Goal: Information Seeking & Learning: Learn about a topic

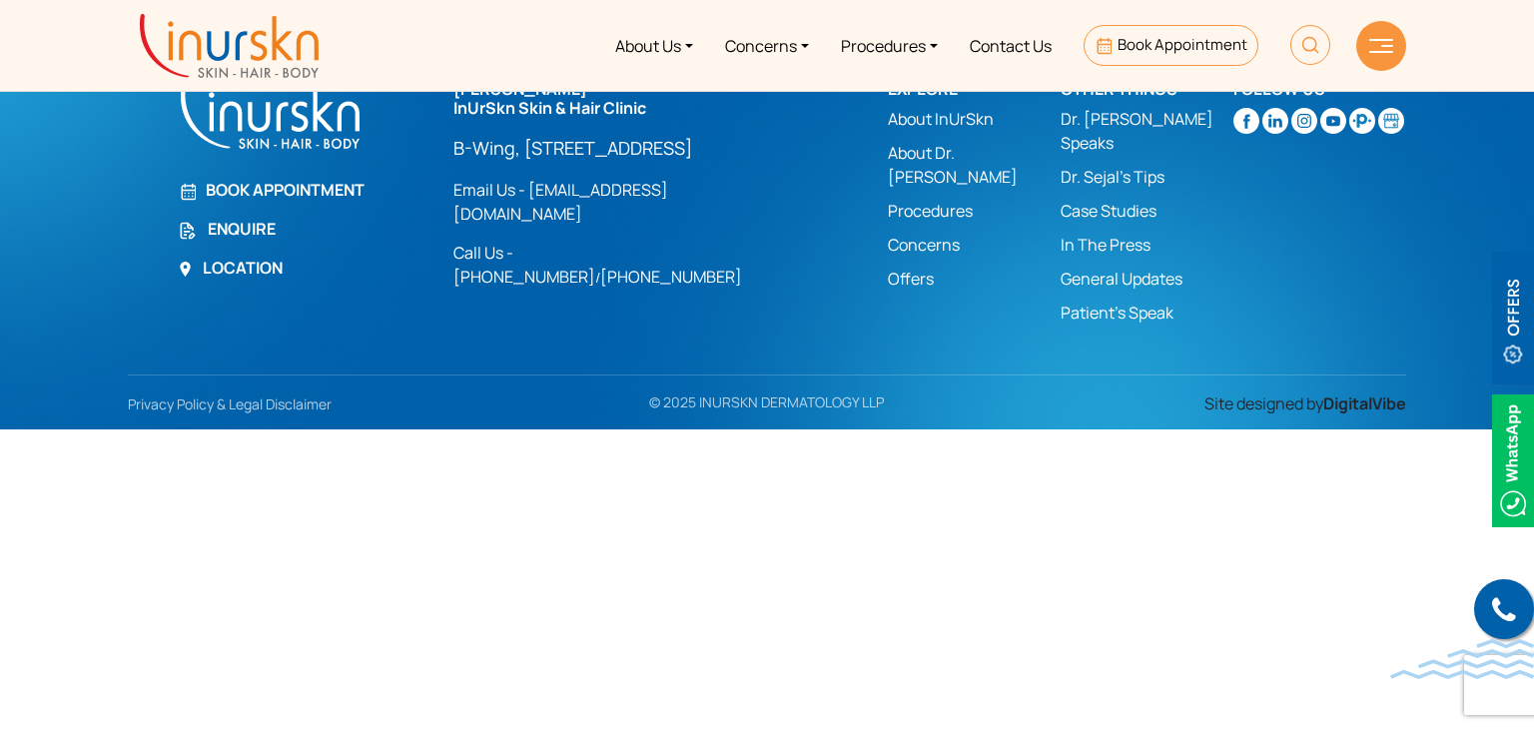
click at [1381, 50] on img at bounding box center [1381, 46] width 24 height 14
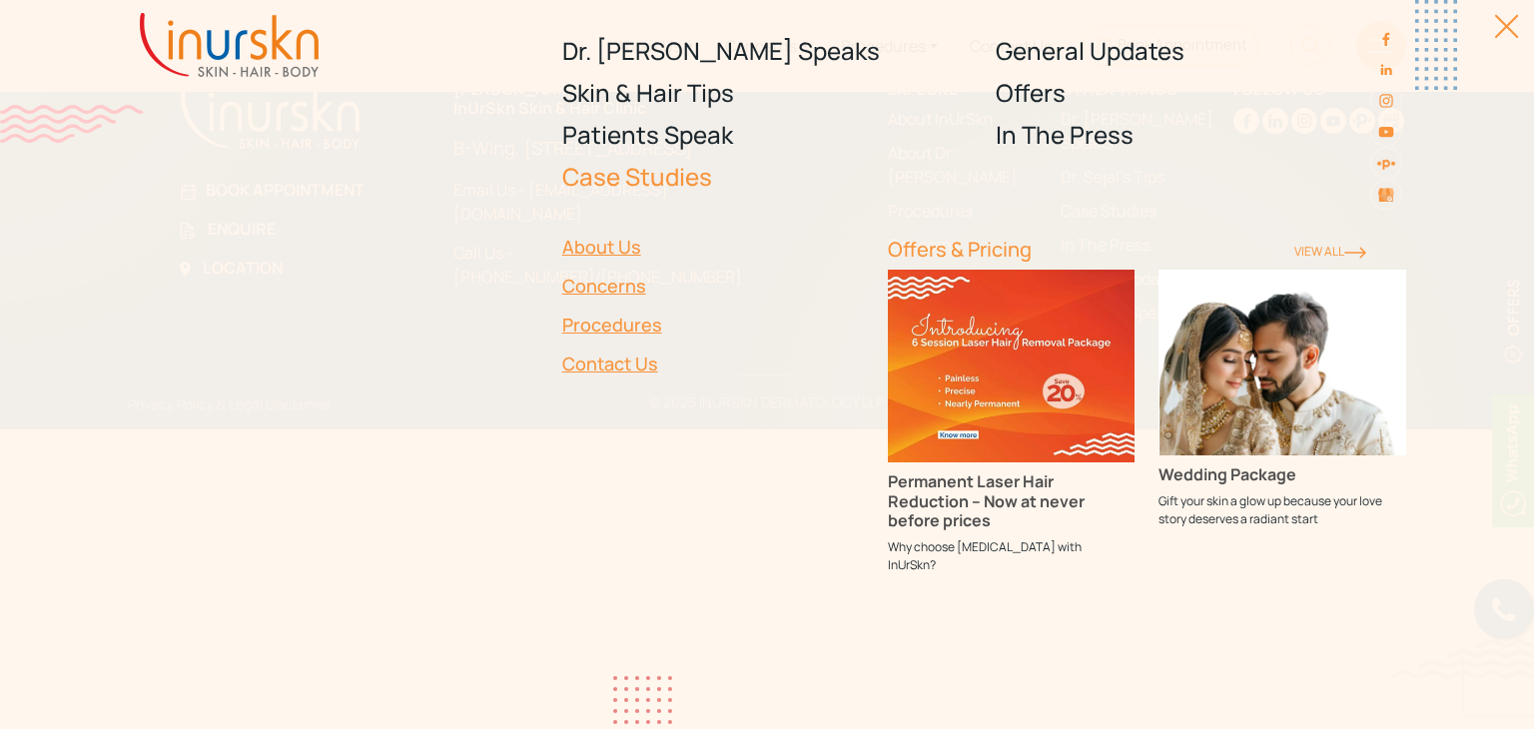
click at [658, 177] on link "Case Studies" at bounding box center [767, 177] width 410 height 42
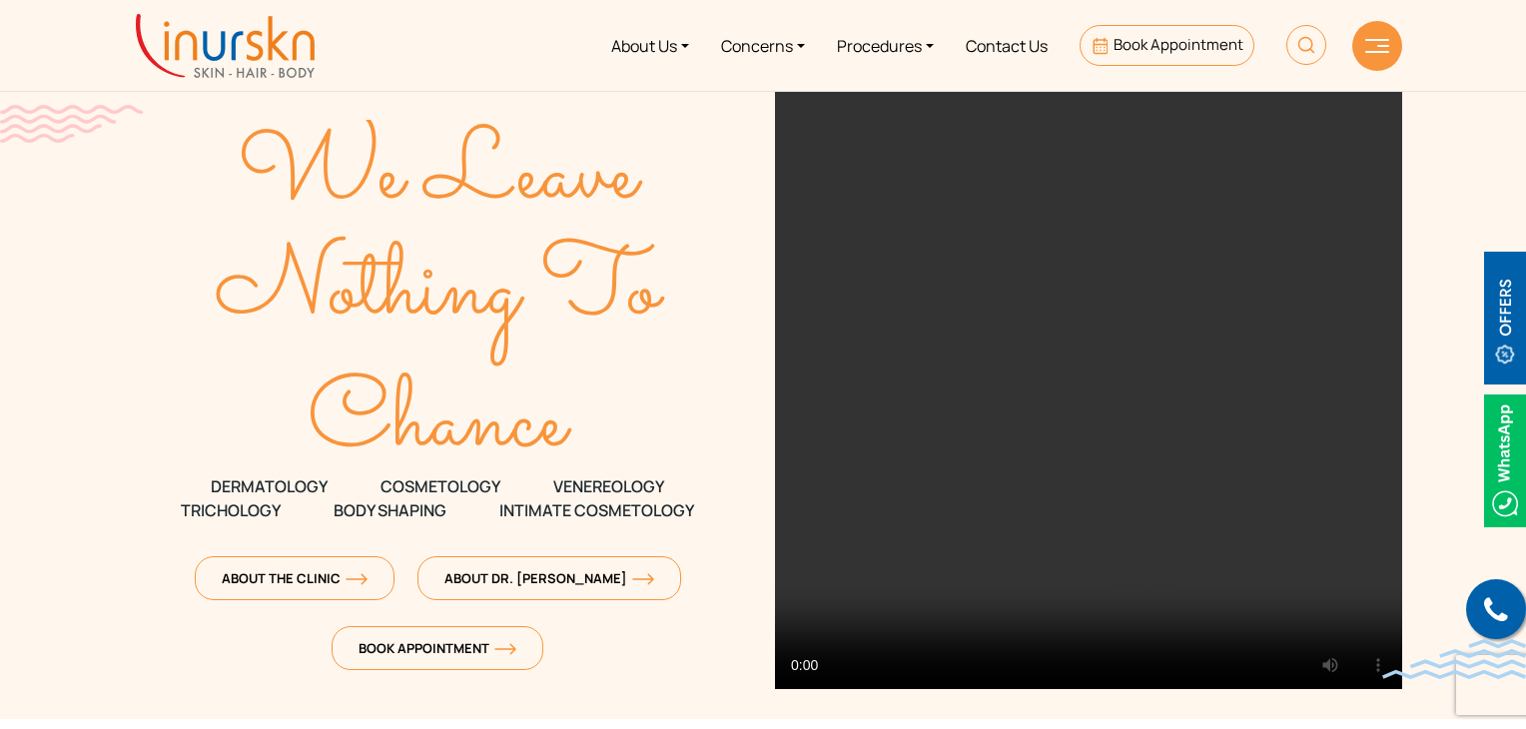
click at [1381, 53] on div at bounding box center [1377, 46] width 50 height 50
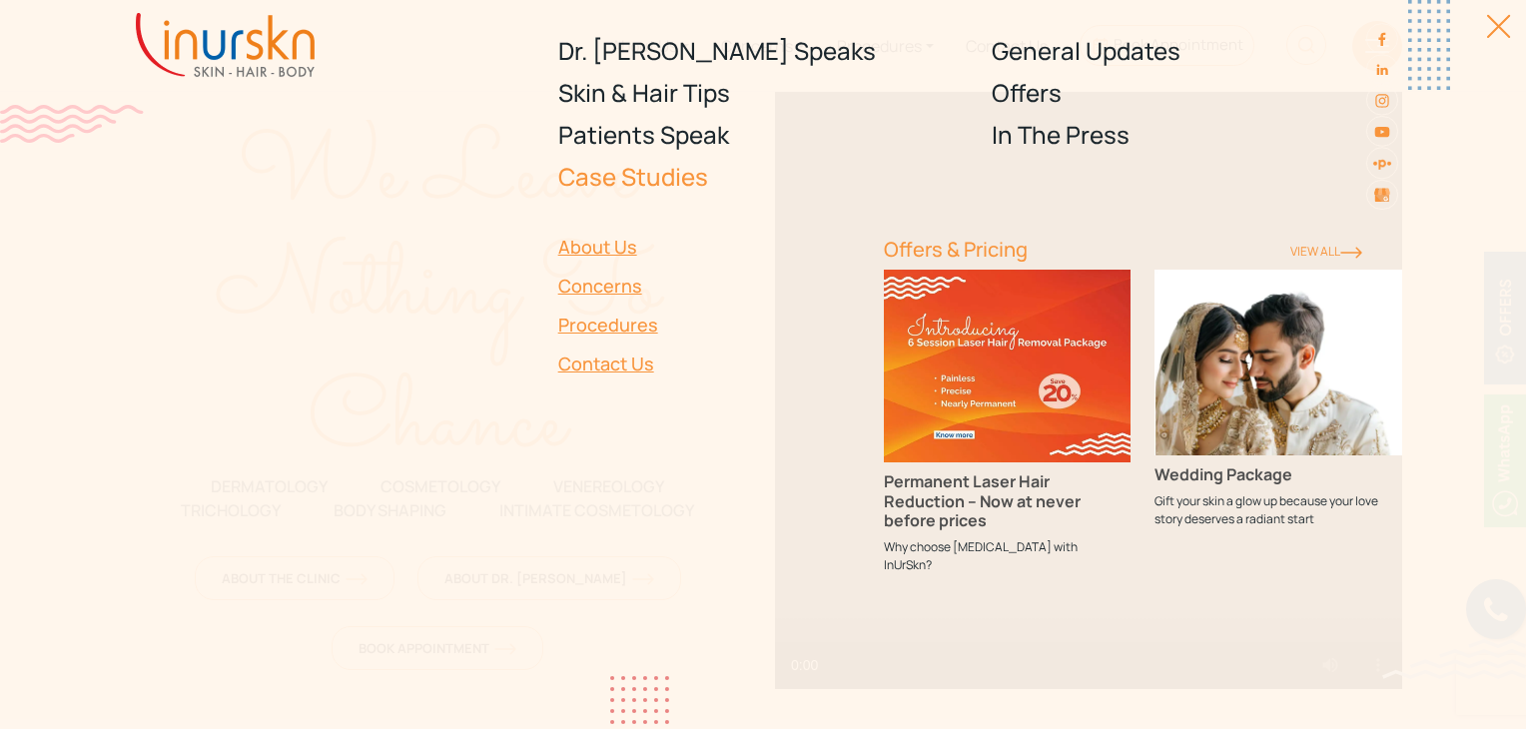
click at [650, 183] on link "Case Studies" at bounding box center [763, 177] width 410 height 42
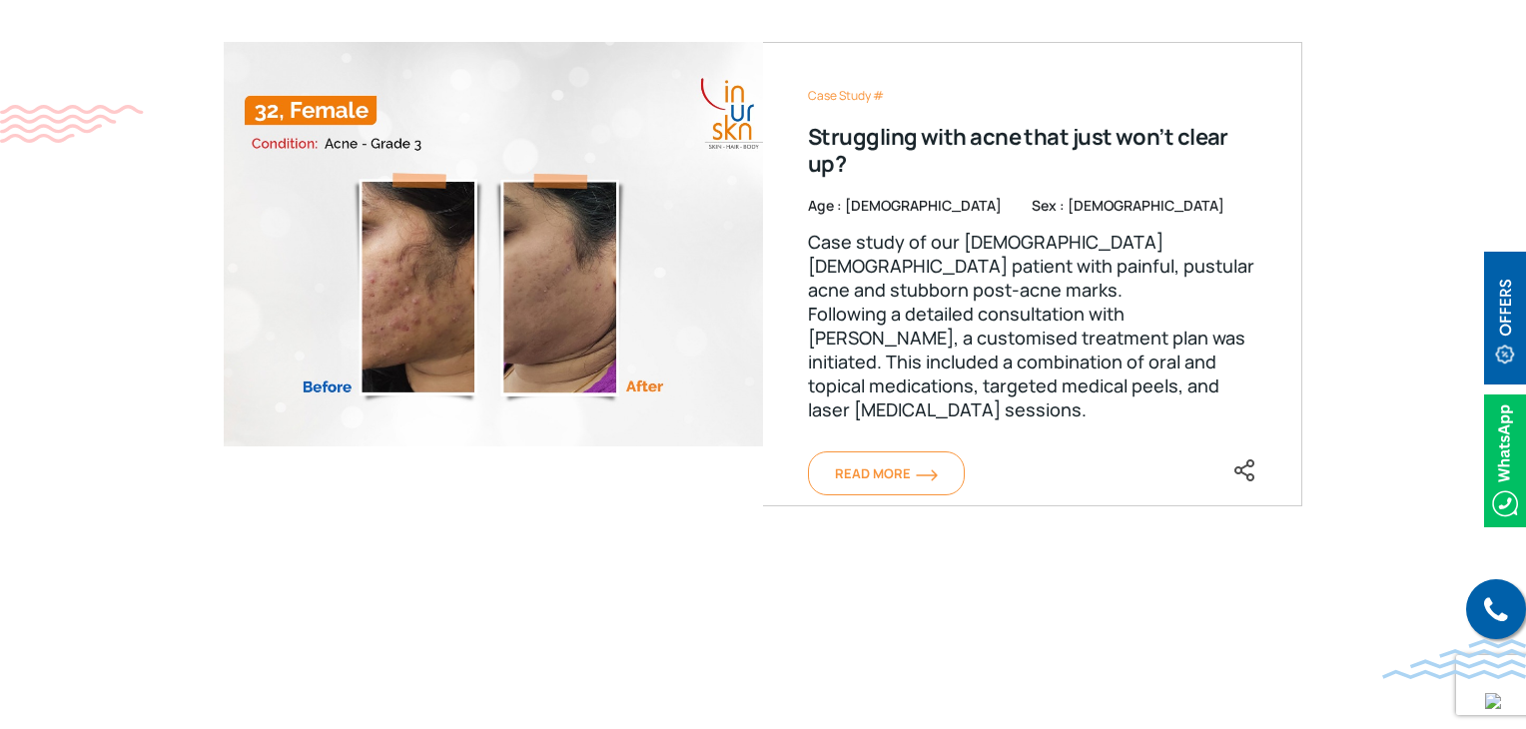
scroll to position [899, 0]
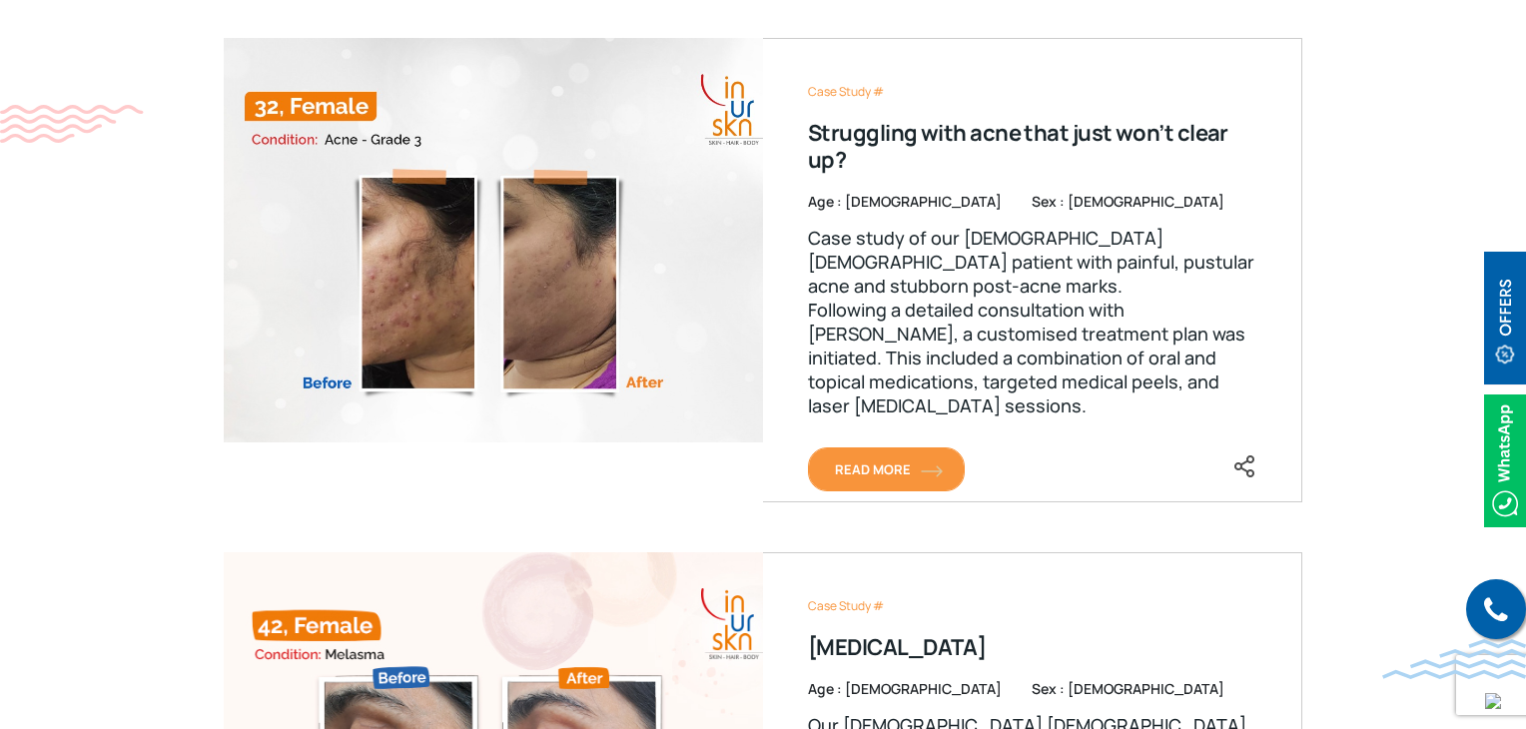
click at [897, 475] on span "Read More" at bounding box center [886, 469] width 103 height 18
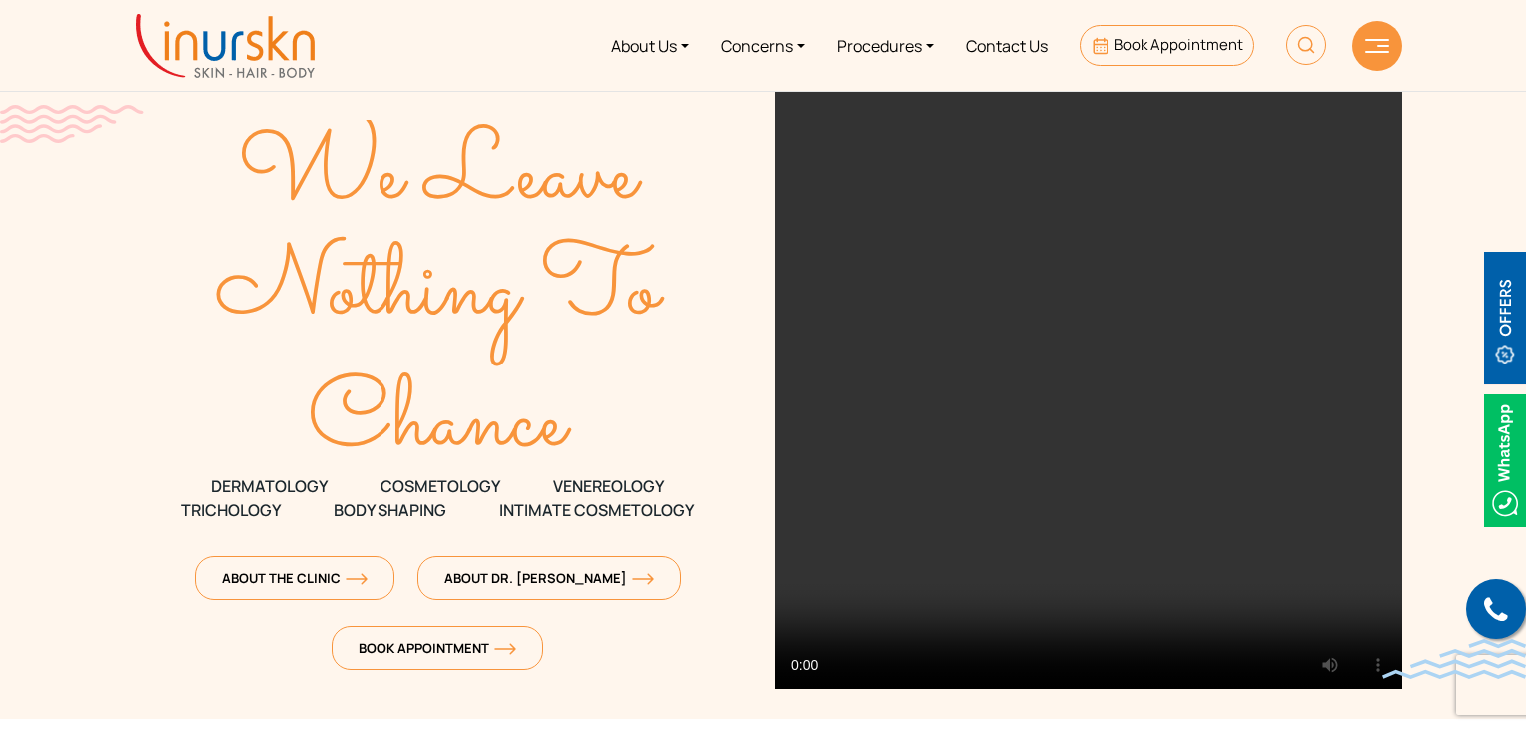
click at [1389, 47] on div at bounding box center [1377, 46] width 50 height 50
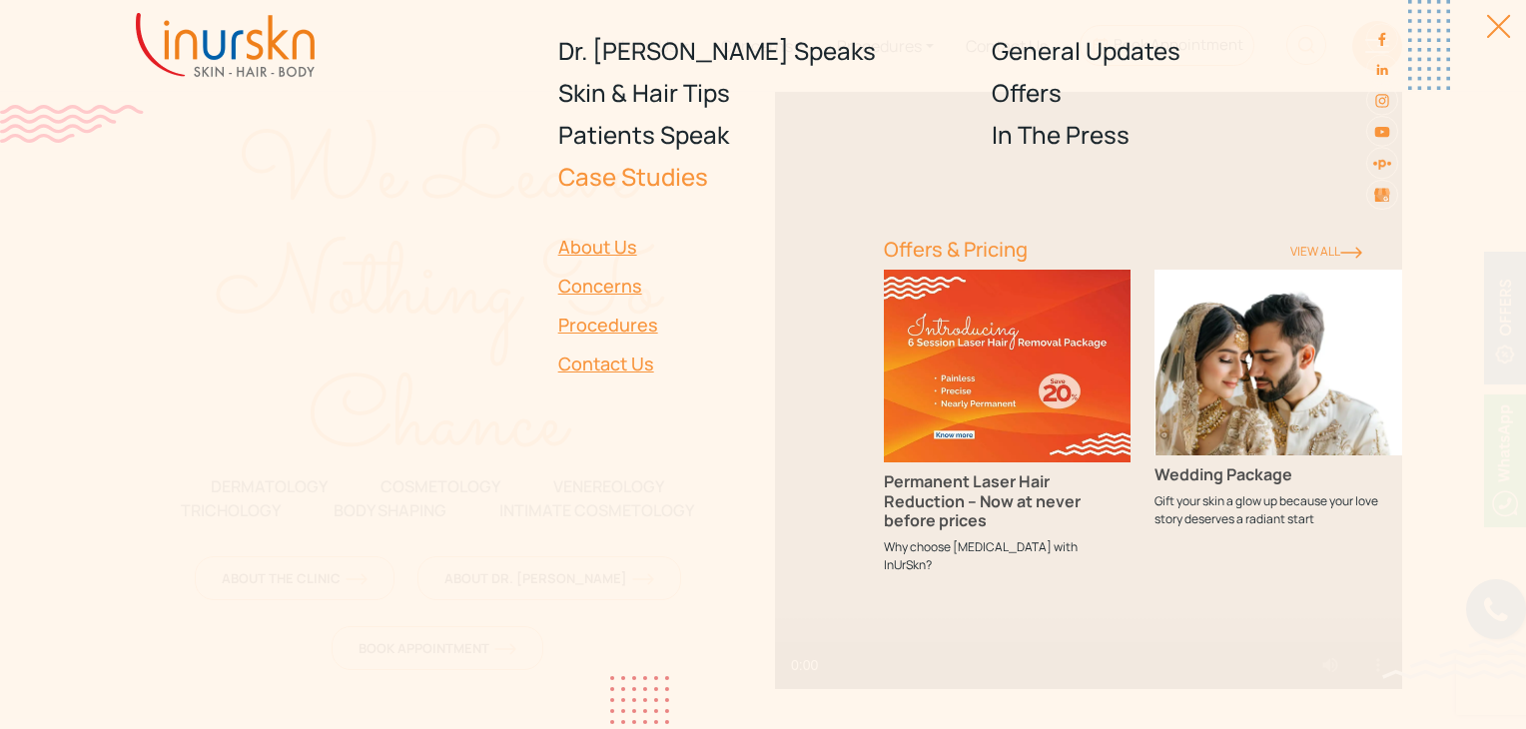
click at [623, 179] on link "Case Studies" at bounding box center [763, 177] width 410 height 42
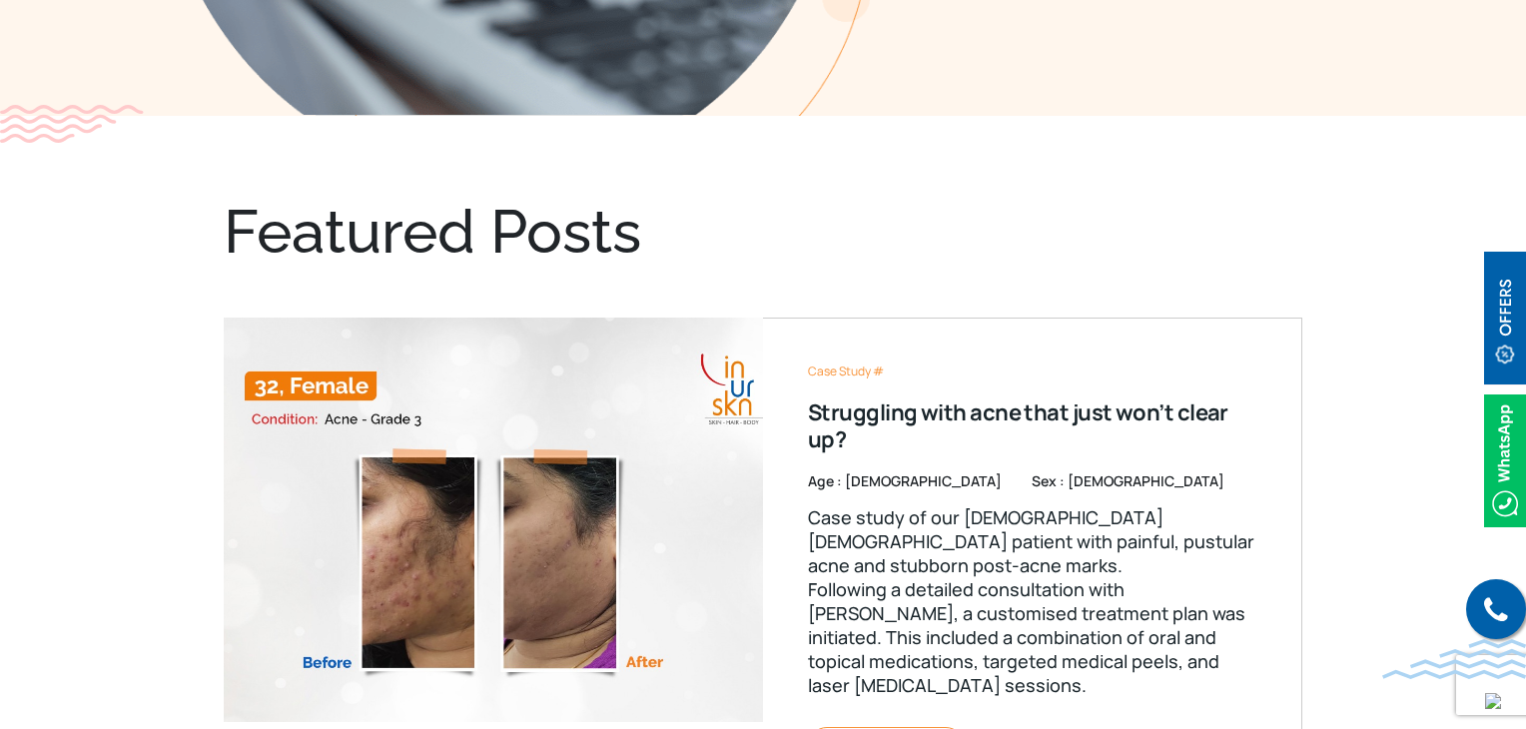
scroll to position [799, 0]
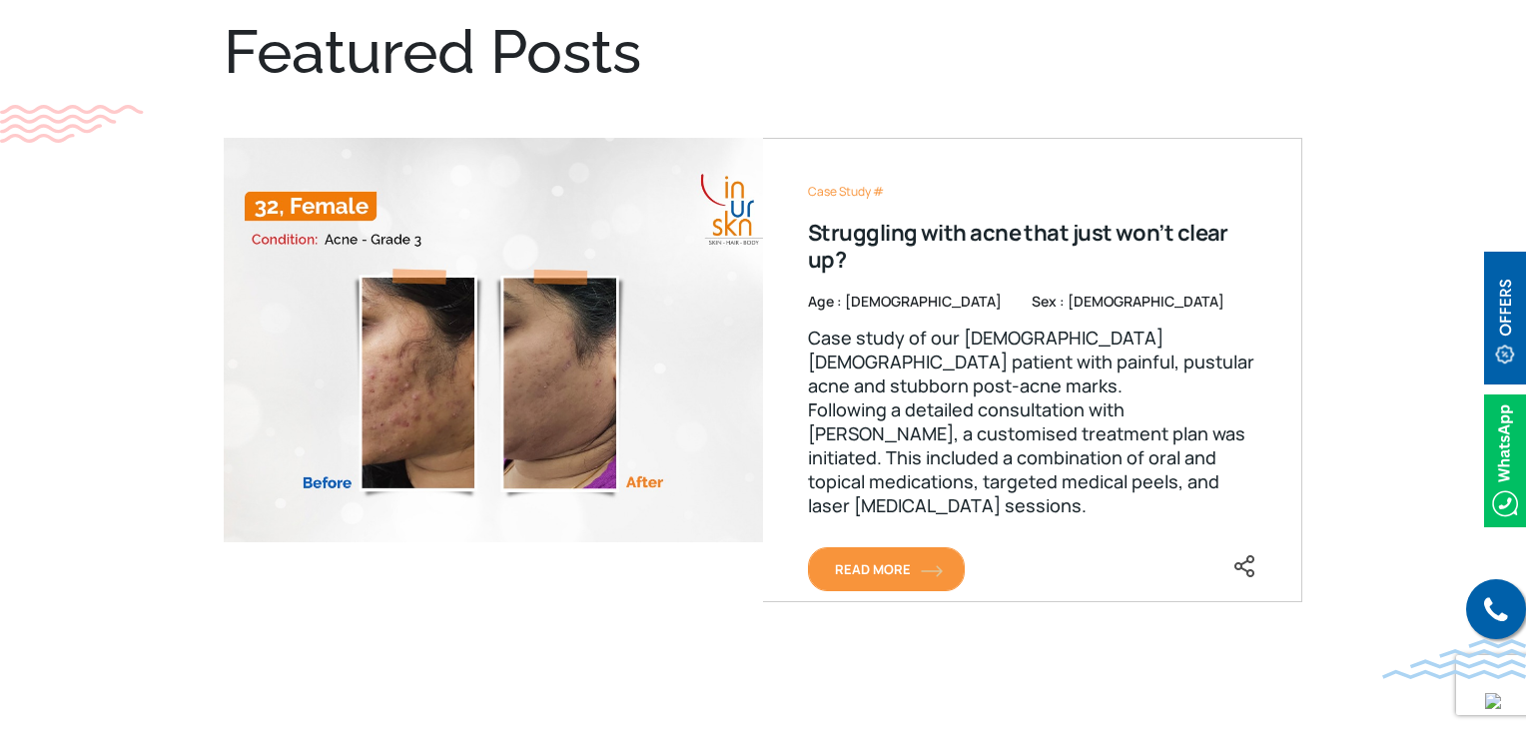
click at [876, 574] on span "Read More" at bounding box center [886, 569] width 103 height 18
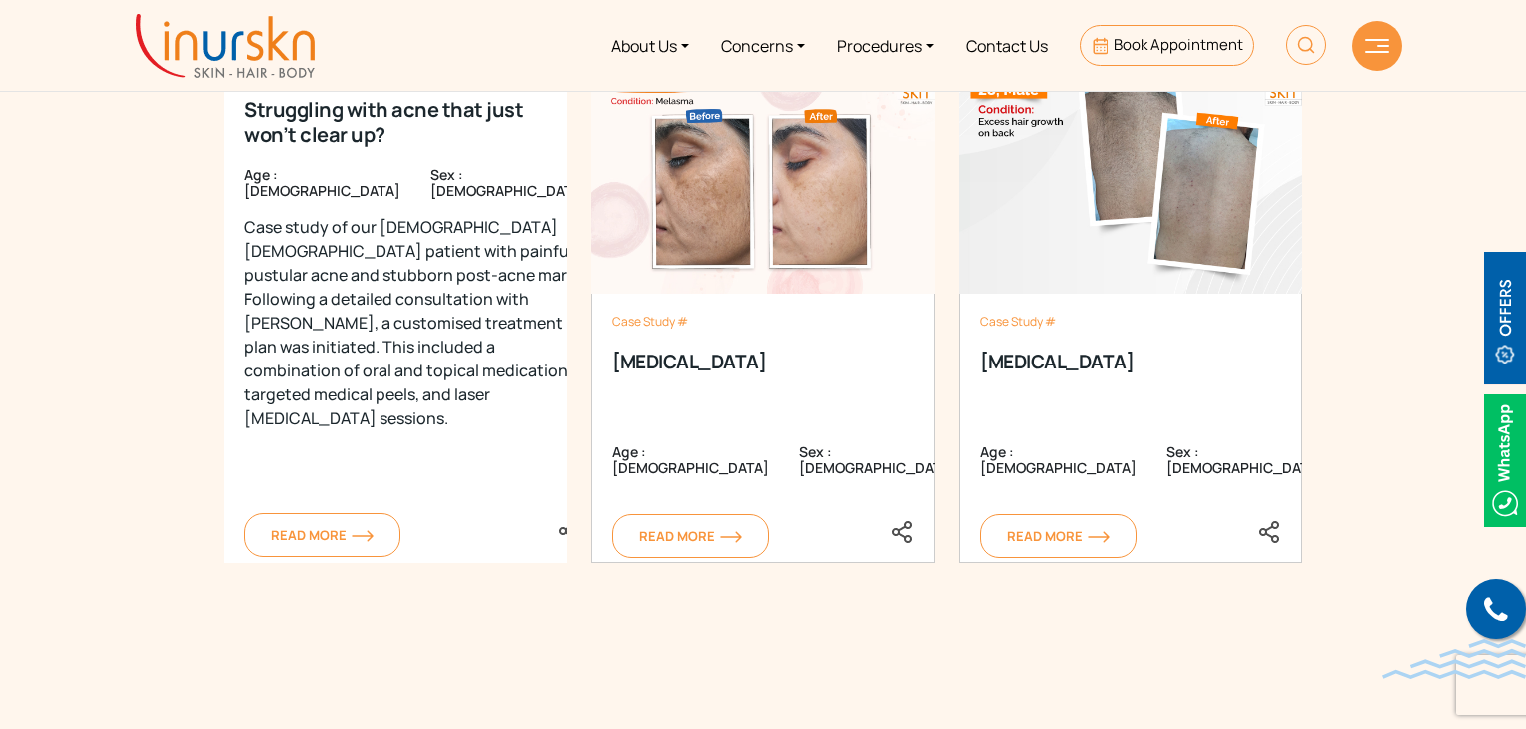
click at [308, 521] on div "Case Study # Struggling with acne that just won’t clear up? Age : 32 Sex : fema…" at bounding box center [416, 299] width 384 height 527
click at [292, 540] on span "Read More" at bounding box center [322, 535] width 103 height 18
